Goal: Task Accomplishment & Management: Use online tool/utility

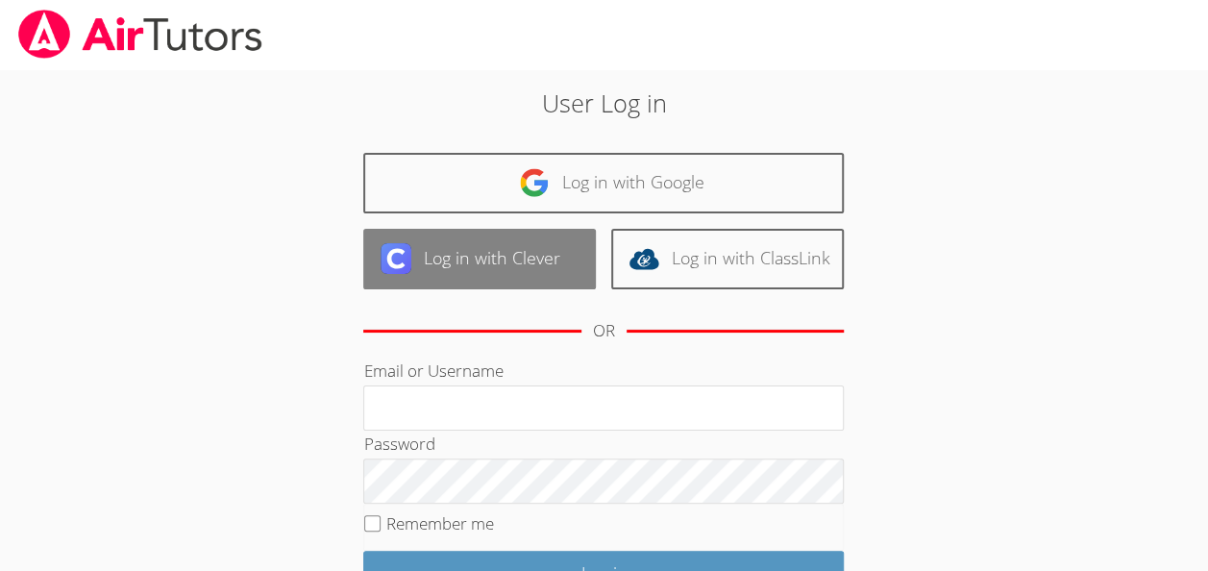
click at [550, 256] on link "Log in with Clever" at bounding box center [479, 259] width 232 height 61
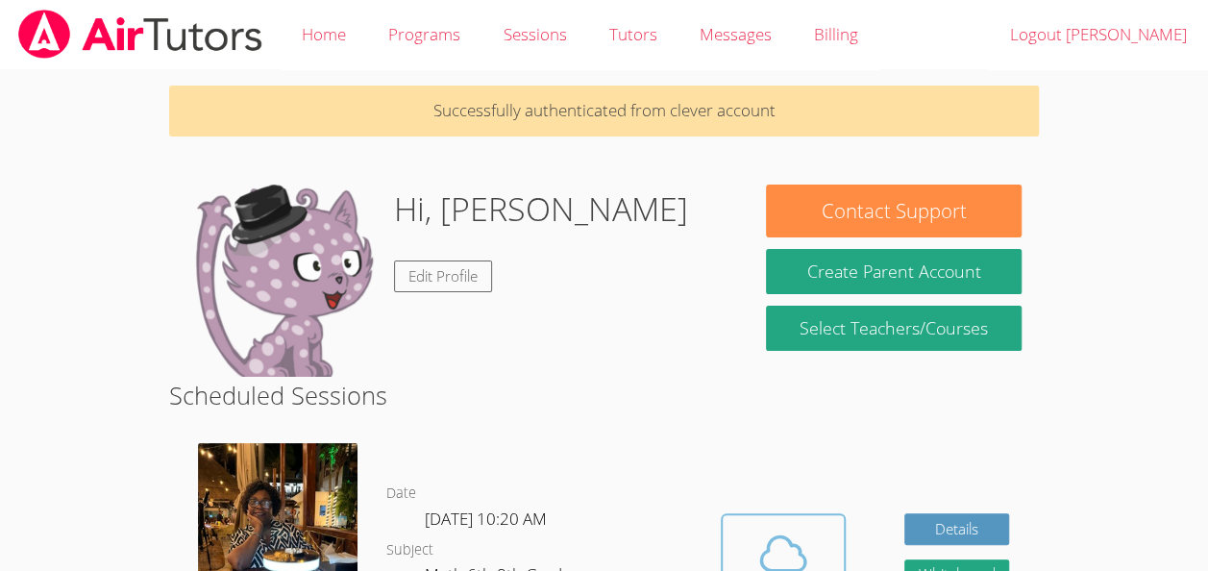
drag, startPoint x: 759, startPoint y: 521, endPoint x: 742, endPoint y: 526, distance: 18.2
drag, startPoint x: 742, startPoint y: 526, endPoint x: 749, endPoint y: 534, distance: 10.9
drag, startPoint x: 749, startPoint y: 534, endPoint x: 737, endPoint y: 551, distance: 21.3
drag, startPoint x: 737, startPoint y: 551, endPoint x: 649, endPoint y: 510, distance: 96.7
click at [649, 510] on dl "Date Tue Oct 7, 10:20 AM Subject Math 6th-8th Grade Phone Request Tutor Number" at bounding box center [538, 581] width 305 height 200
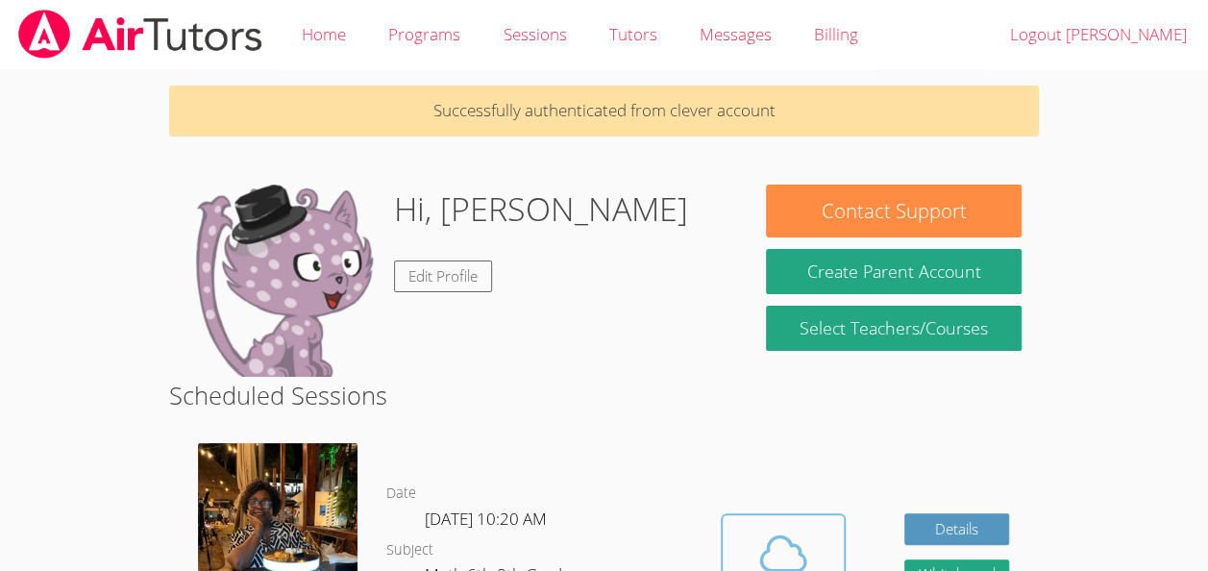
click at [777, 545] on icon at bounding box center [783, 553] width 54 height 54
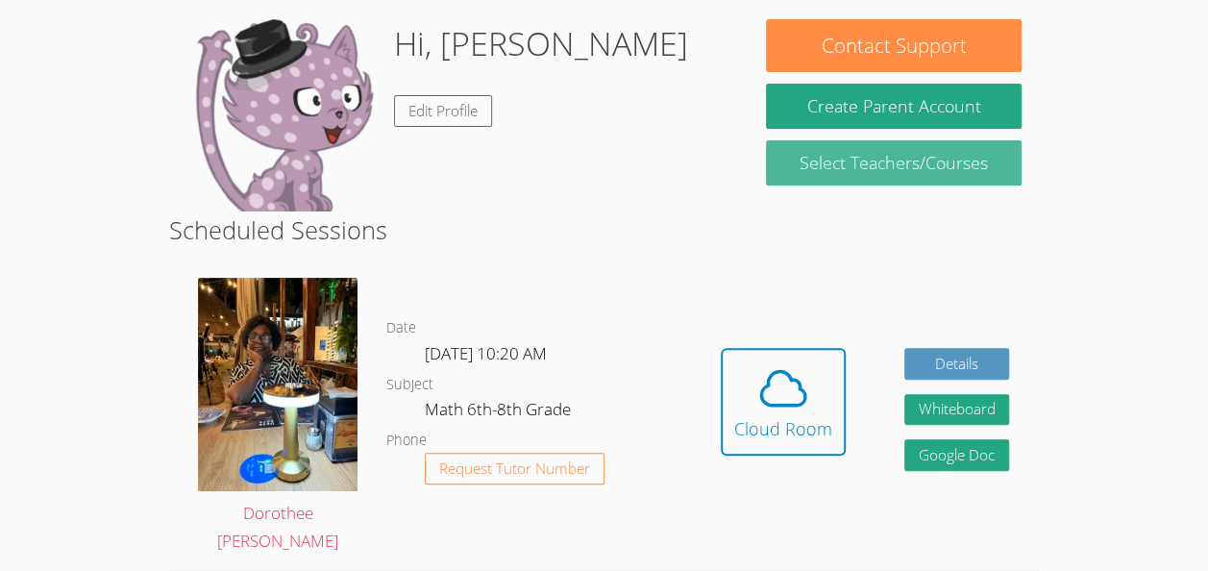
scroll to position [169, 0]
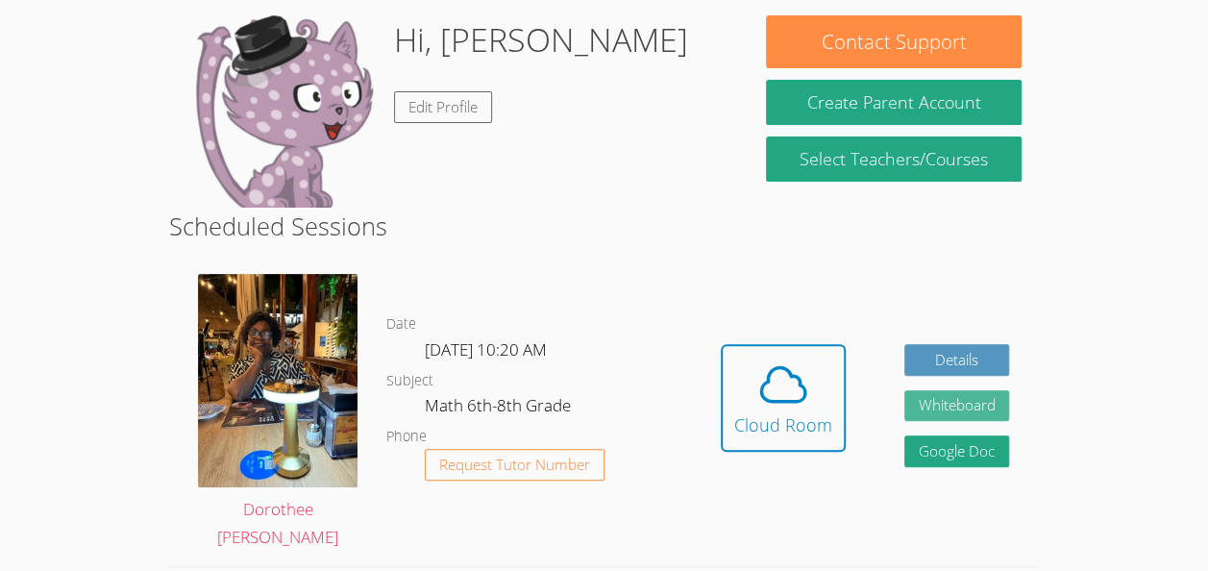
click at [936, 409] on button "Whiteboard" at bounding box center [957, 406] width 106 height 32
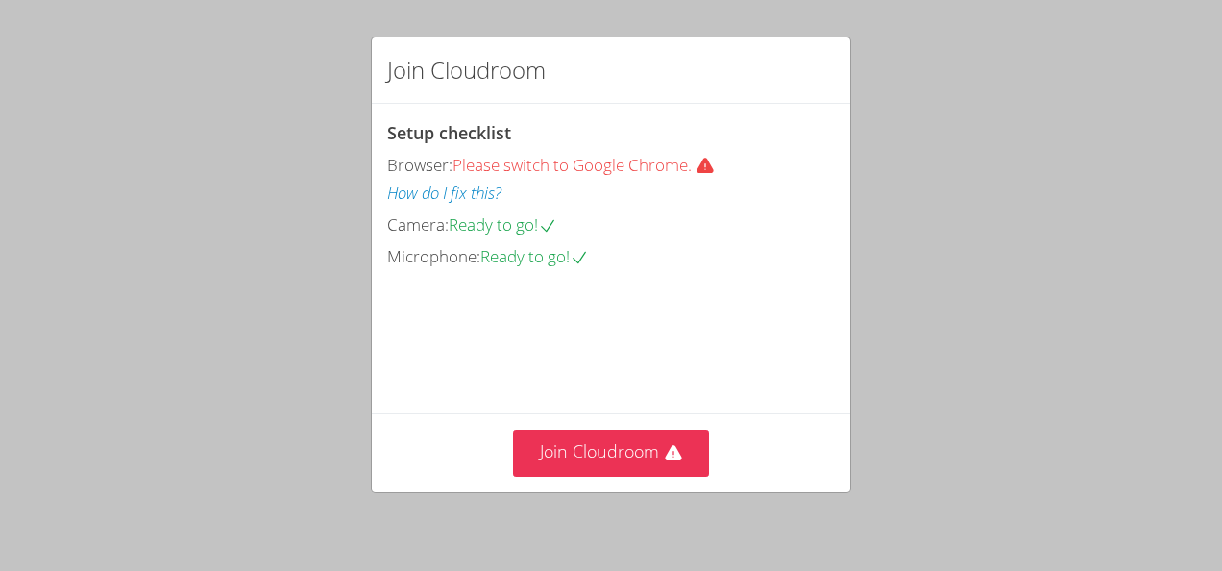
click at [642, 428] on div "Join Cloudroom" at bounding box center [611, 452] width 478 height 79
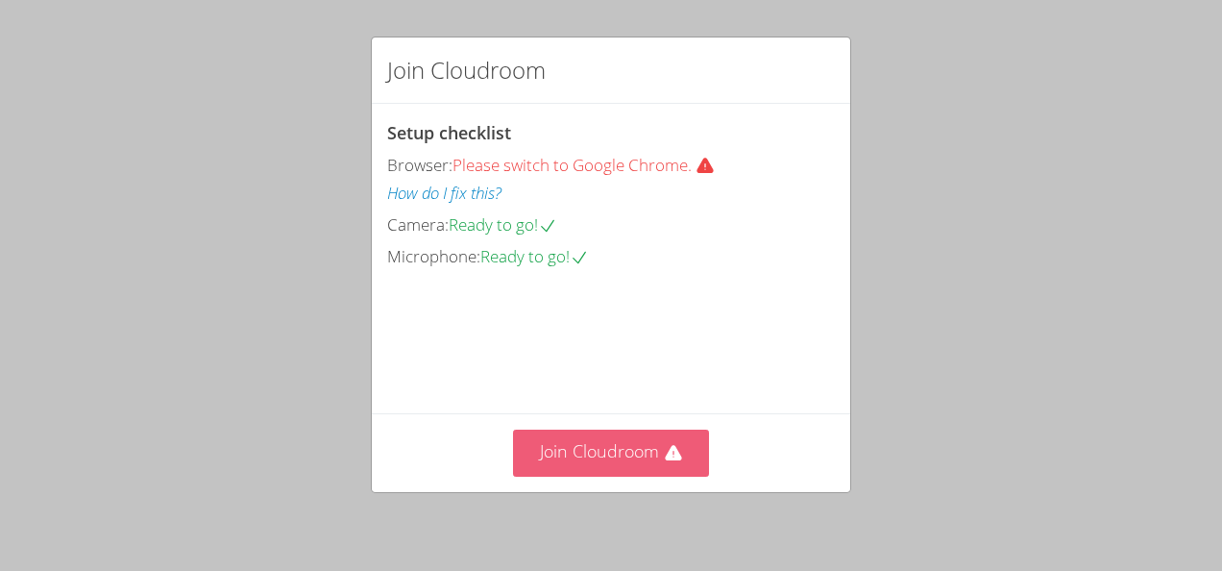
click at [659, 467] on button "Join Cloudroom" at bounding box center [611, 452] width 197 height 47
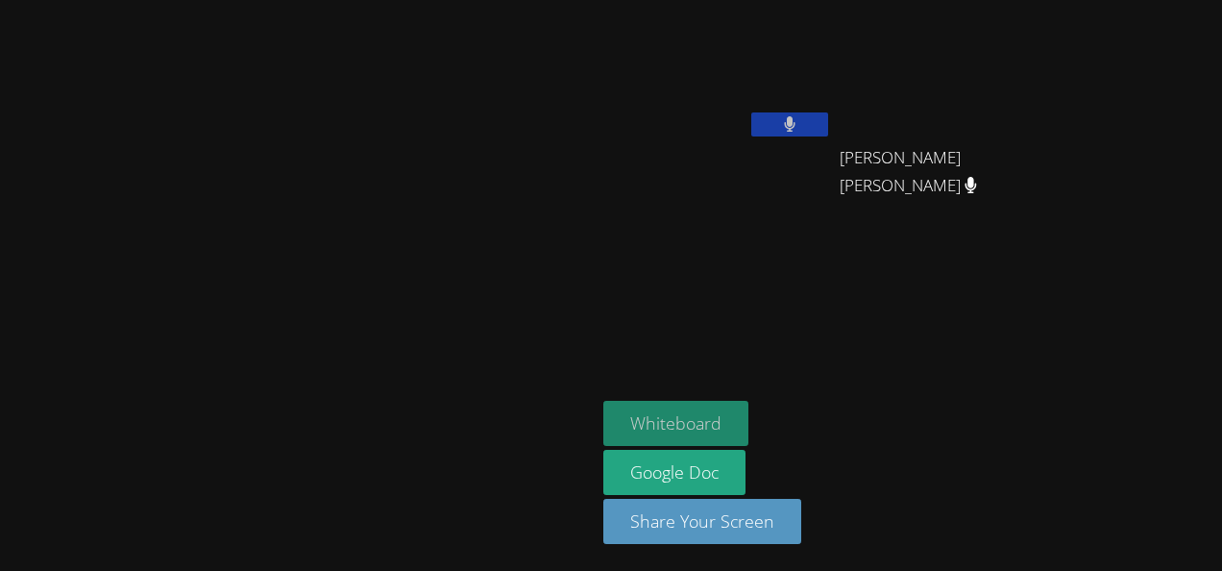
click at [748, 429] on button "Whiteboard" at bounding box center [675, 423] width 145 height 45
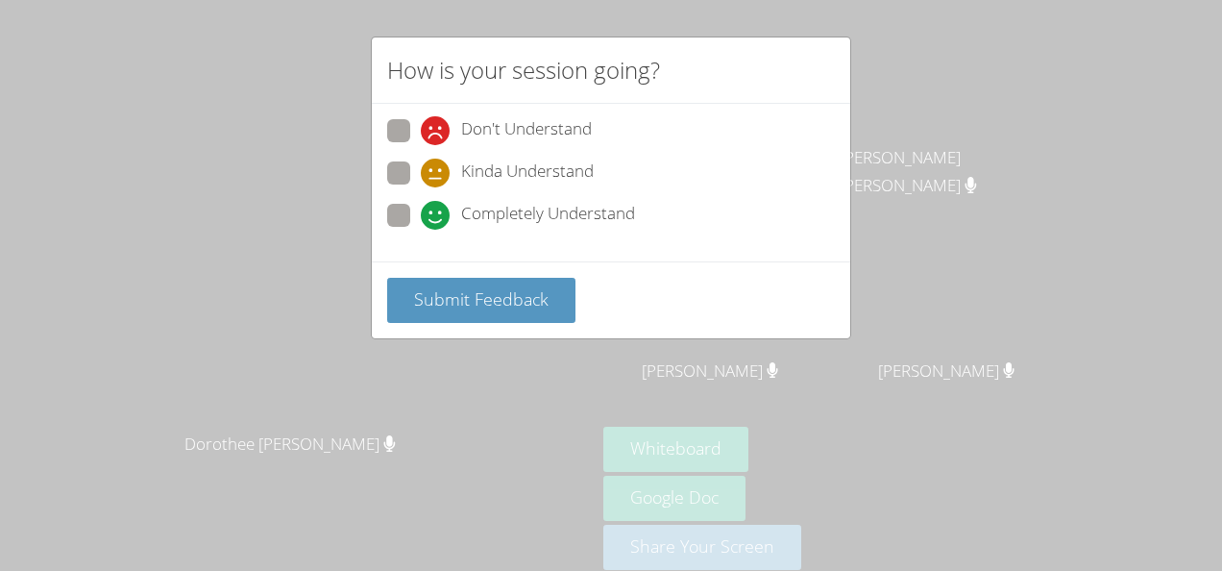
click at [489, 213] on span "Completely Understand" at bounding box center [548, 215] width 174 height 29
click at [437, 213] on input "Completely Understand" at bounding box center [429, 212] width 16 height 16
radio input "true"
click at [516, 271] on div "Submit Feedback" at bounding box center [611, 299] width 478 height 77
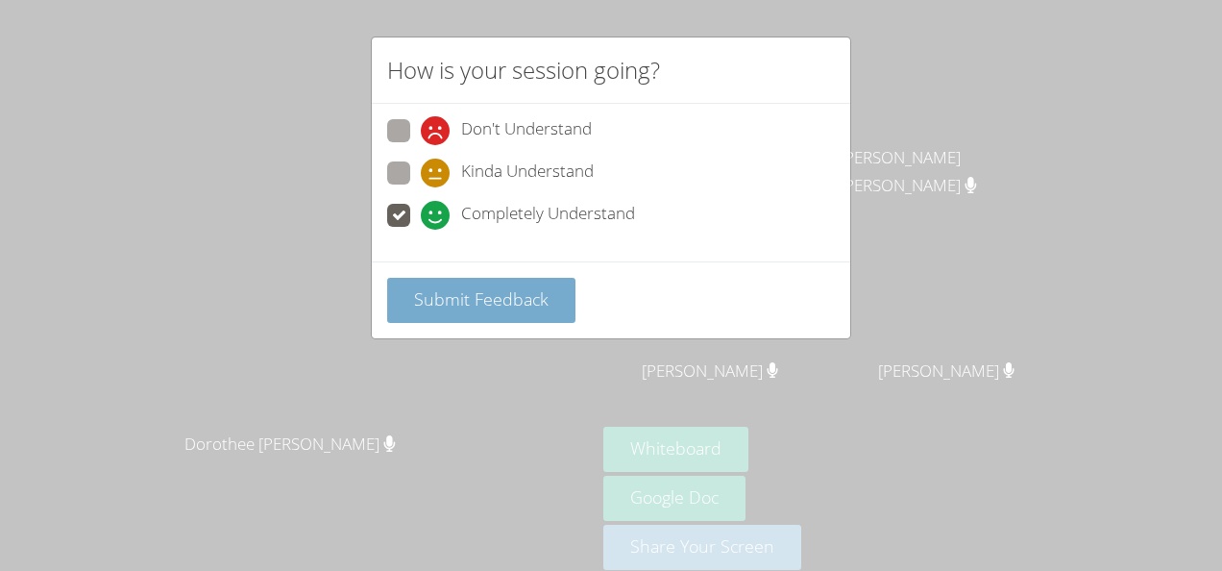
click at [517, 278] on button "Submit Feedback" at bounding box center [481, 300] width 188 height 45
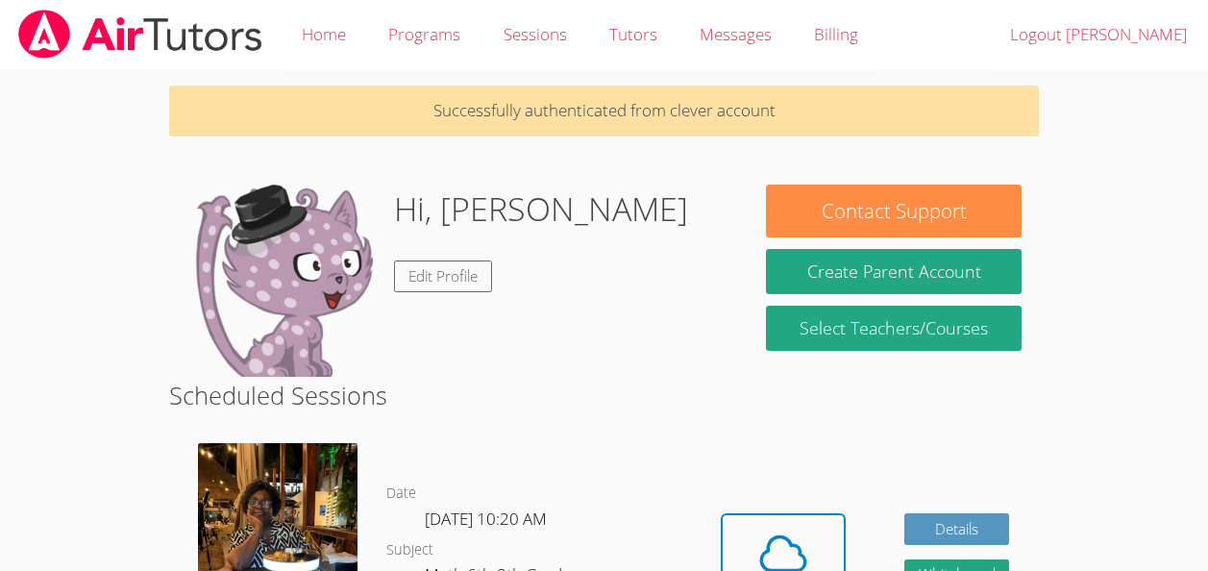
scroll to position [169, 0]
